Goal: Find specific page/section: Find specific page/section

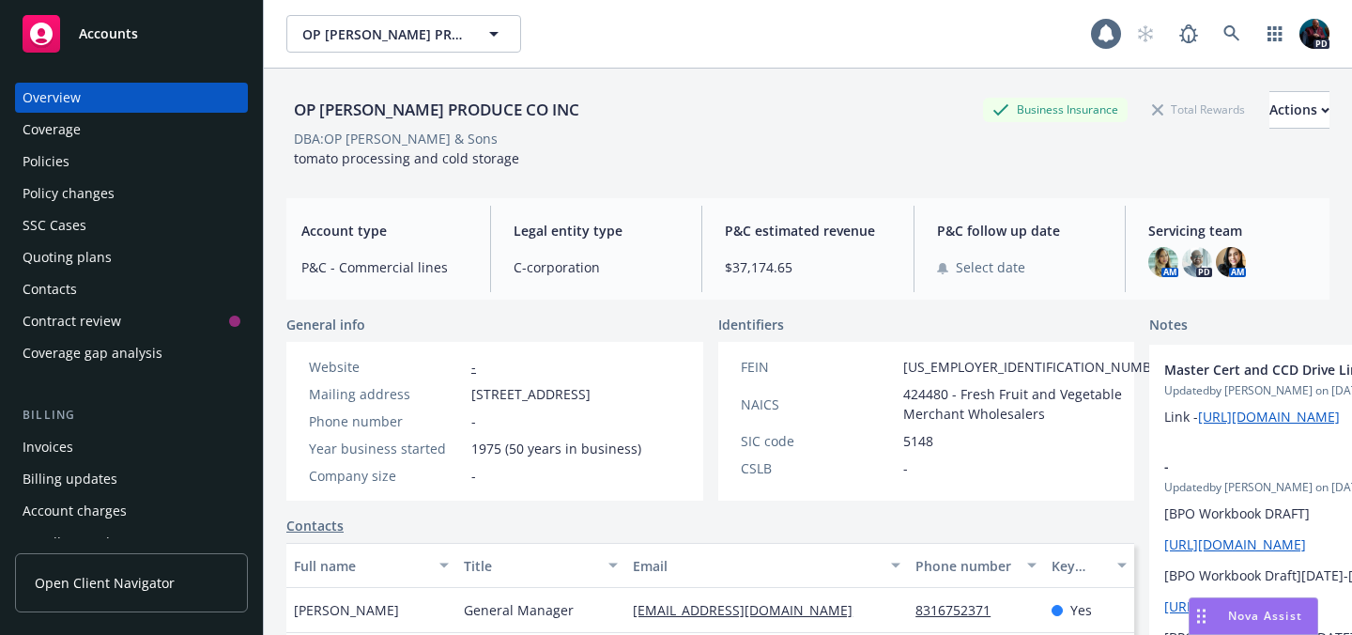
click at [130, 90] on div "Overview" at bounding box center [132, 98] width 218 height 30
click at [110, 38] on span "Accounts" at bounding box center [108, 33] width 59 height 15
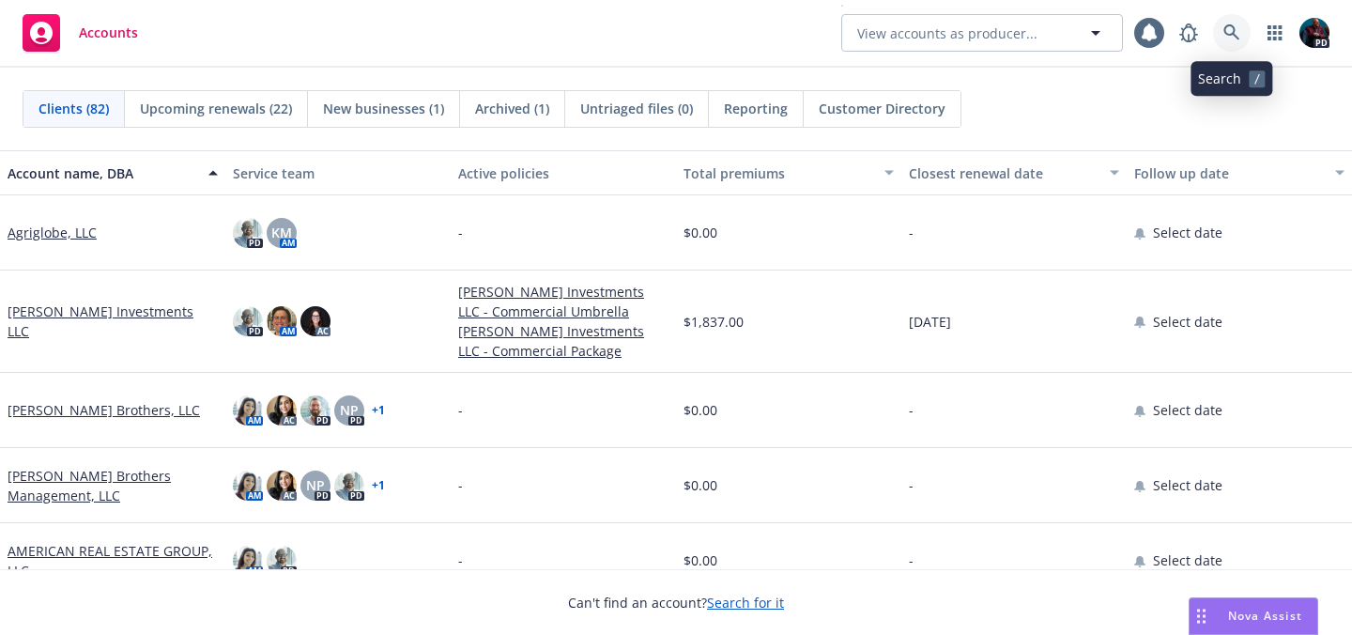
click at [1235, 24] on icon at bounding box center [1231, 32] width 17 height 17
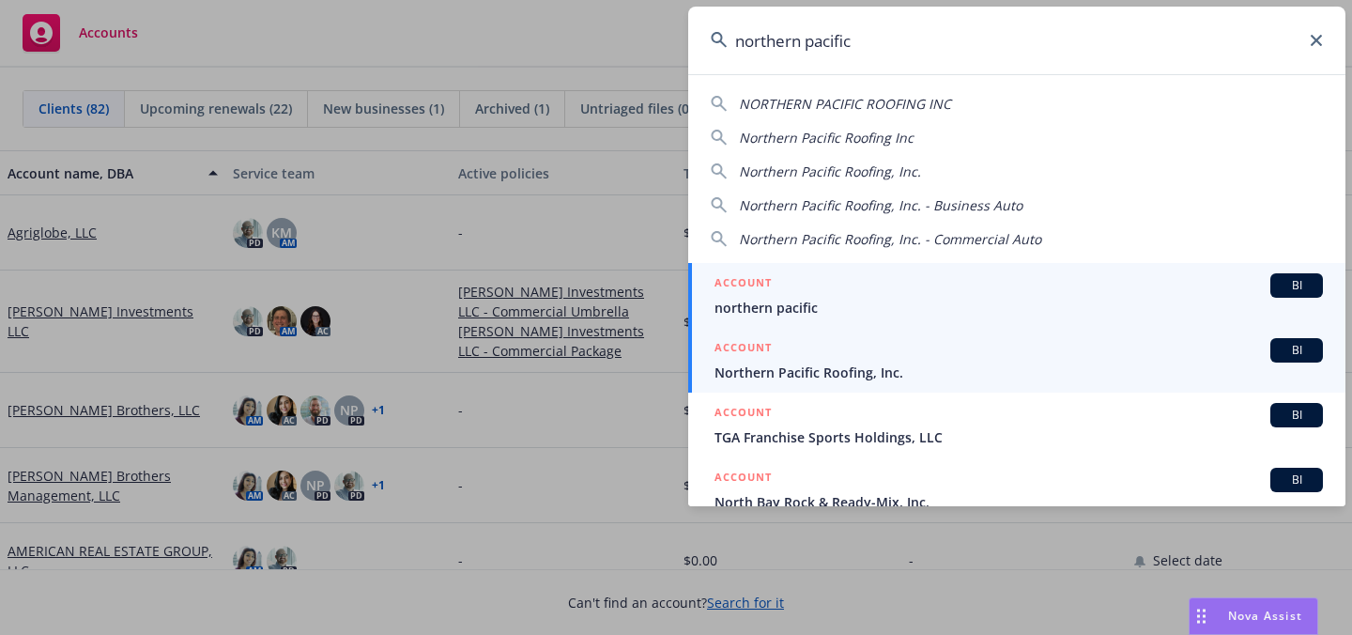
type input "northern pacific"
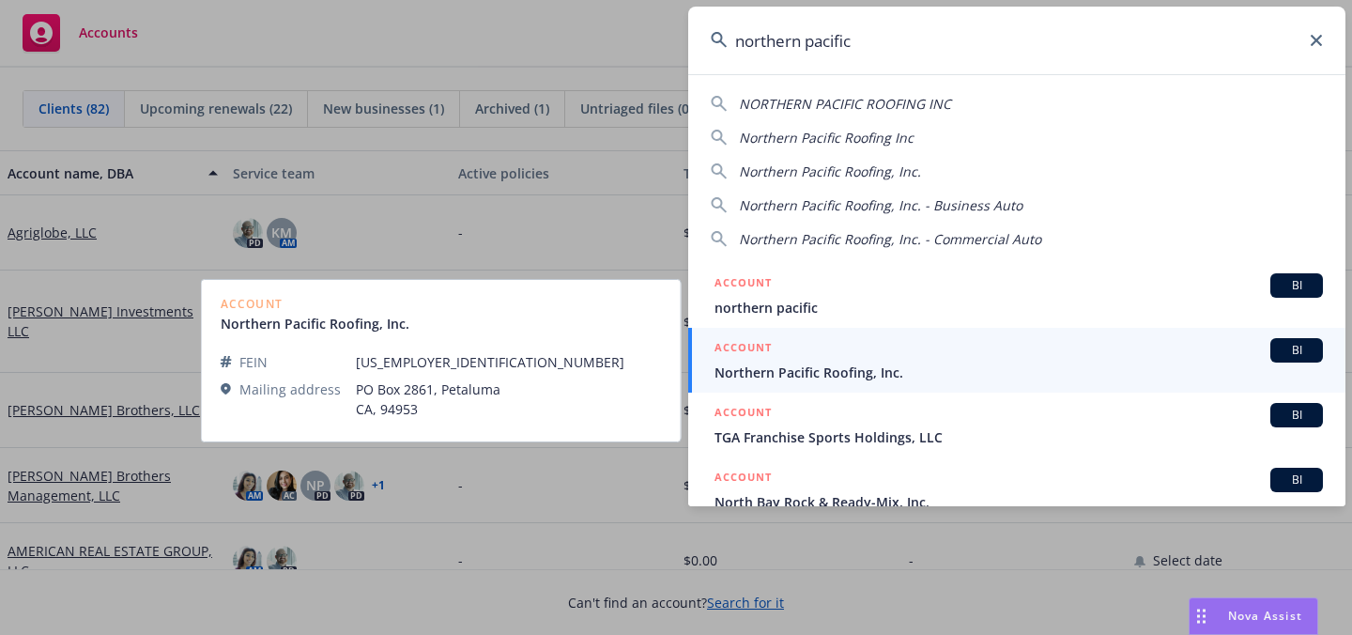
click at [929, 359] on div "ACCOUNT BI" at bounding box center [1018, 350] width 608 height 24
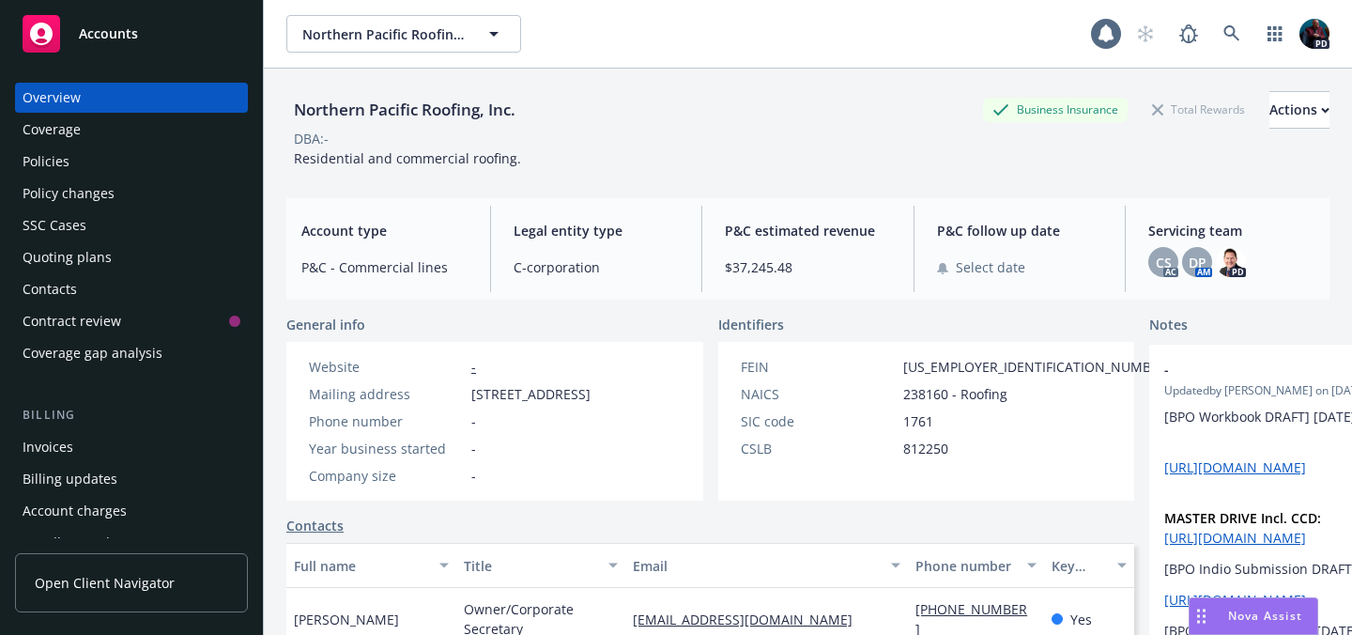
click at [50, 133] on div "Coverage" at bounding box center [52, 130] width 58 height 30
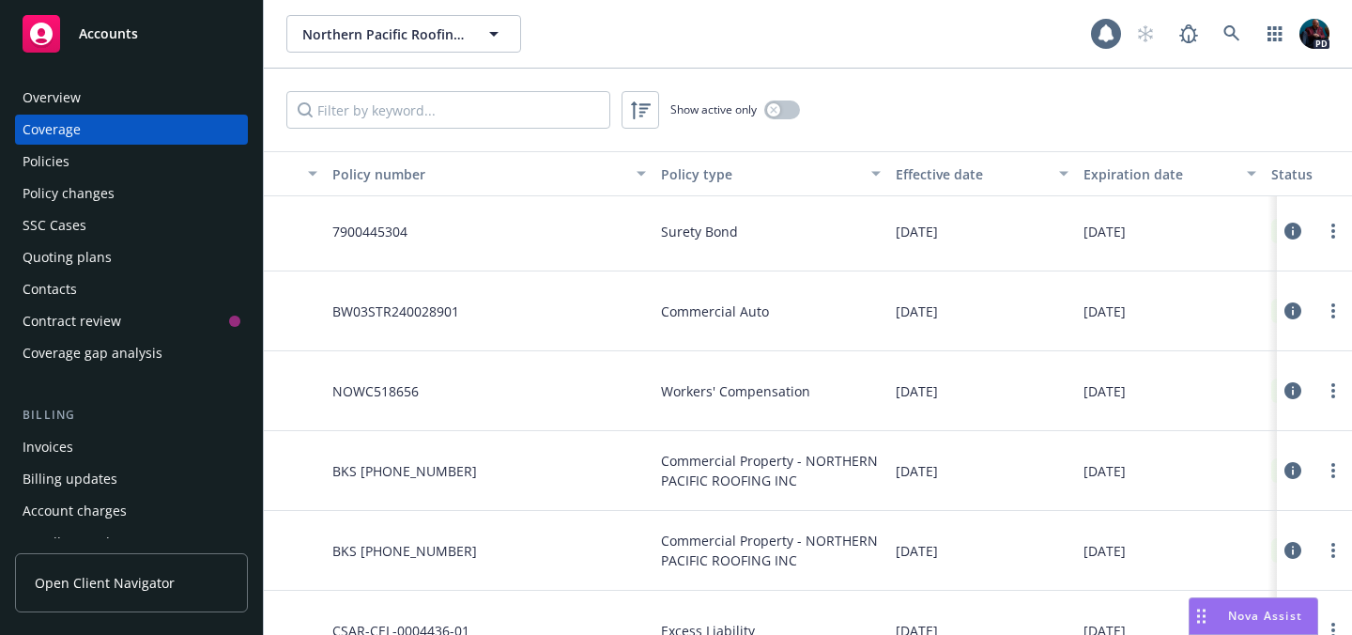
scroll to position [0, 268]
